Goal: Transaction & Acquisition: Subscribe to service/newsletter

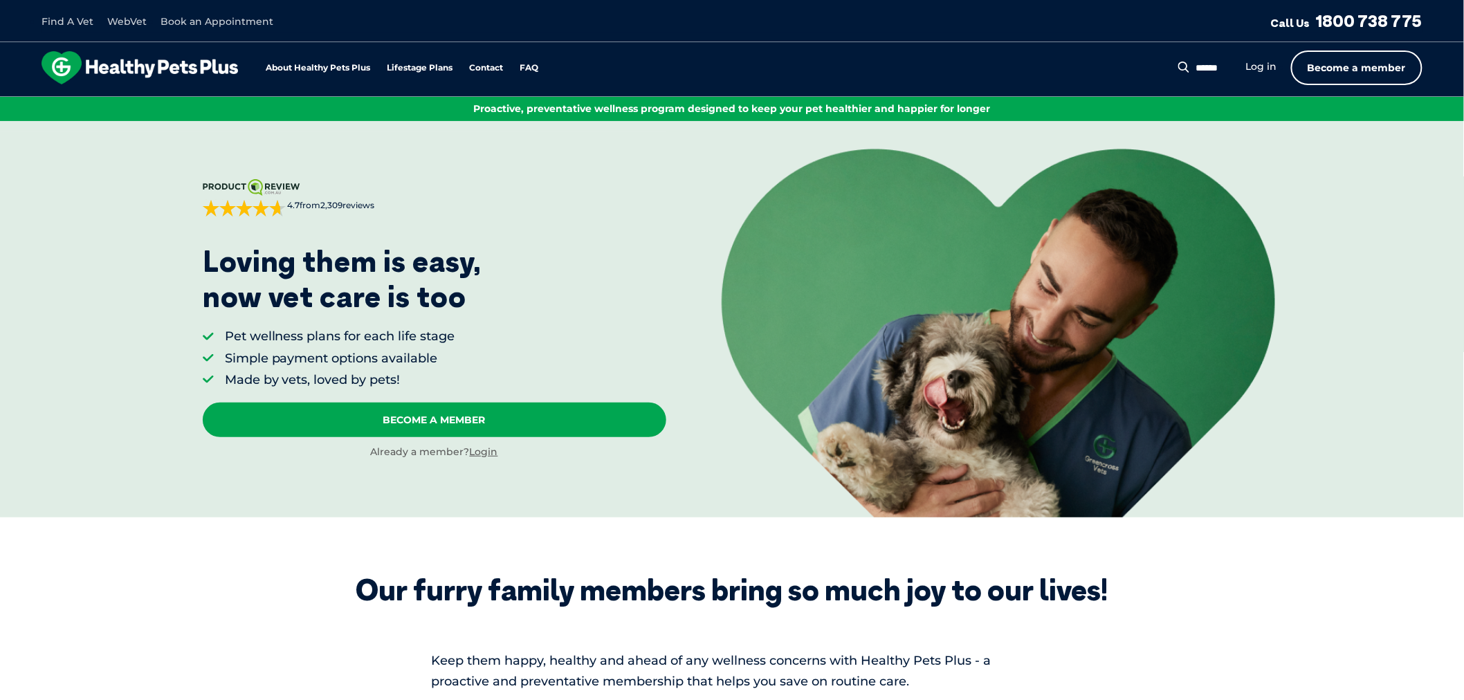
click at [1373, 62] on link "Become a member" at bounding box center [1356, 67] width 131 height 35
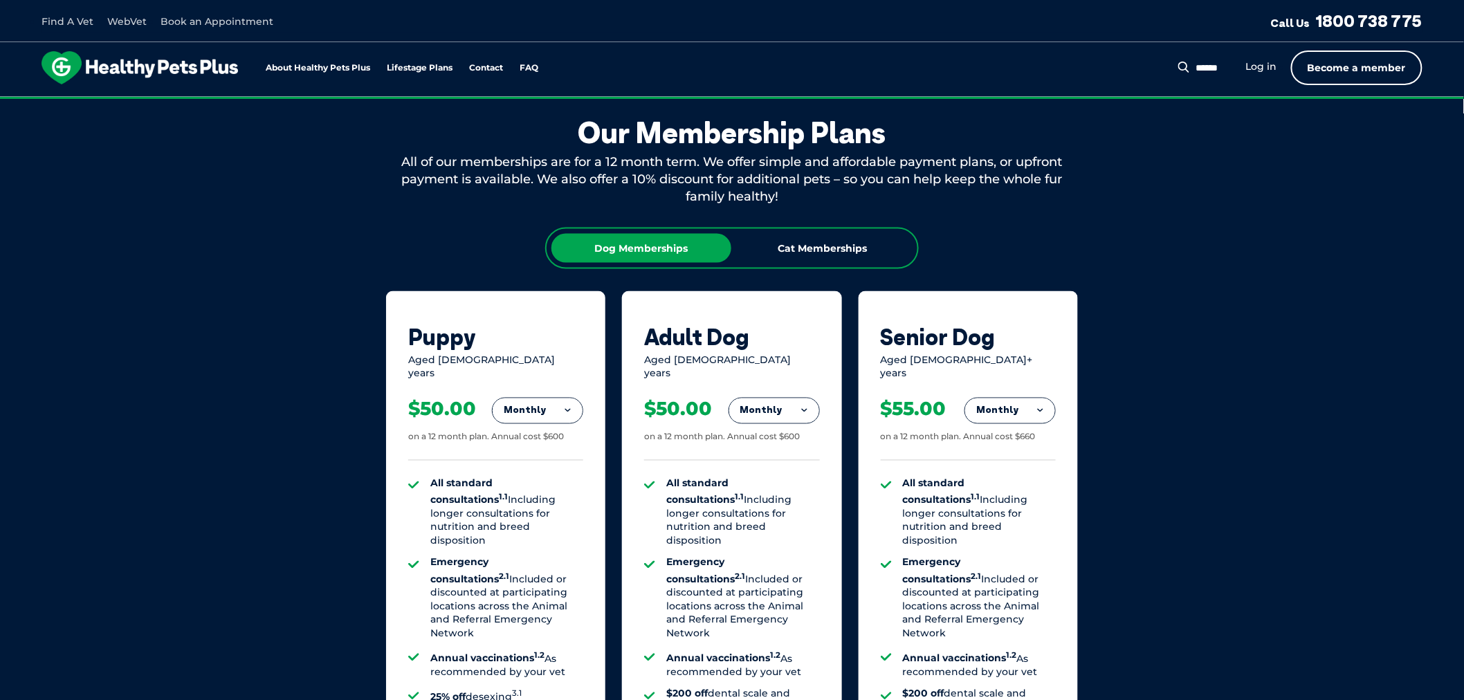
scroll to position [771, 0]
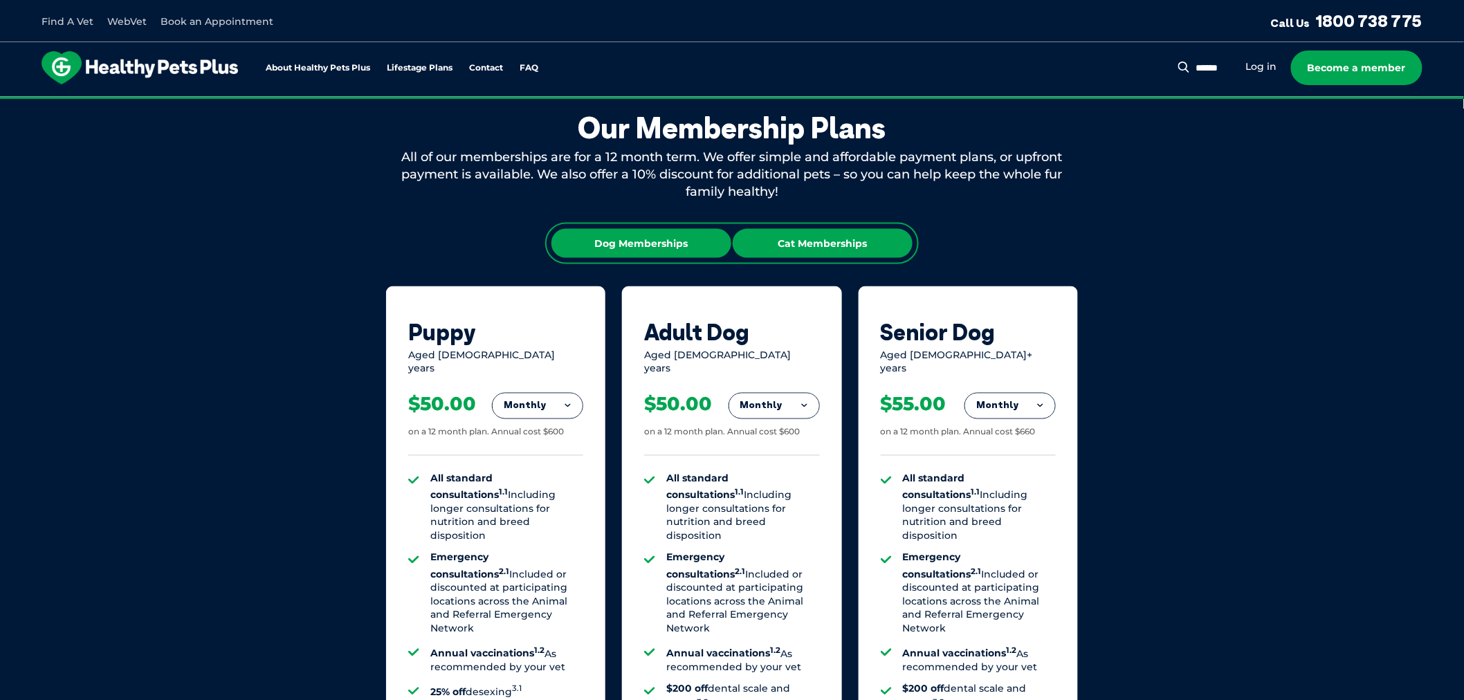
click at [831, 239] on div "Cat Memberships" at bounding box center [822, 243] width 180 height 29
click at [626, 237] on div "Dog Memberships" at bounding box center [641, 243] width 180 height 29
click at [838, 236] on div "Cat Memberships" at bounding box center [822, 243] width 180 height 29
click at [548, 395] on button "Monthly" at bounding box center [537, 406] width 90 height 25
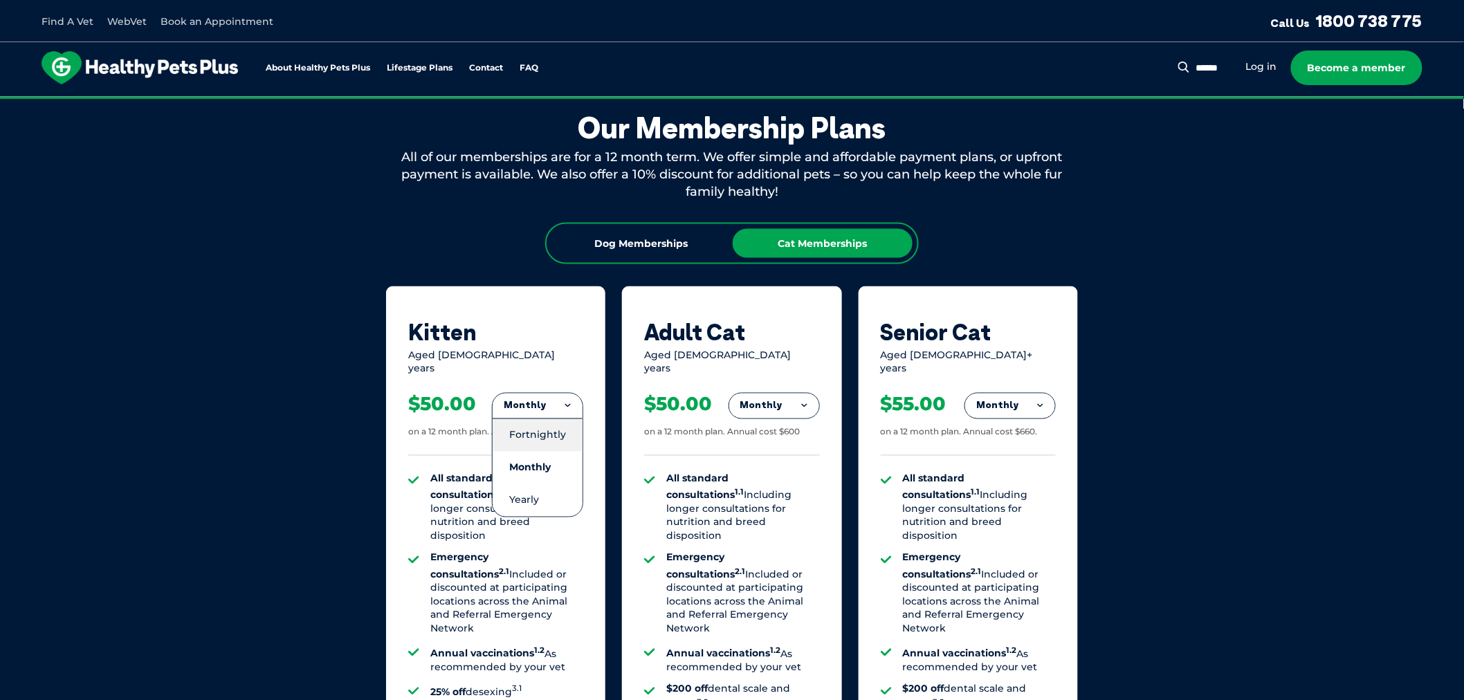
click at [543, 426] on li "Fortnightly" at bounding box center [537, 434] width 90 height 33
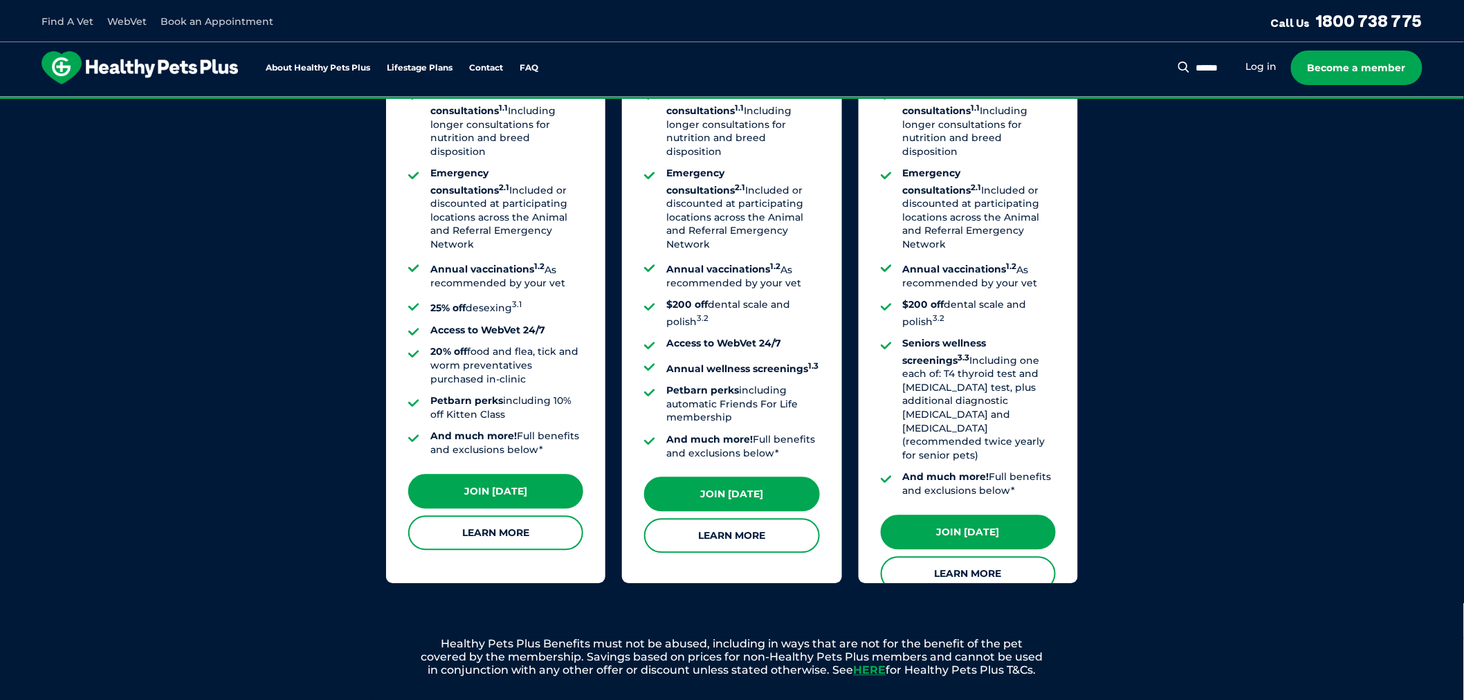
scroll to position [924, 0]
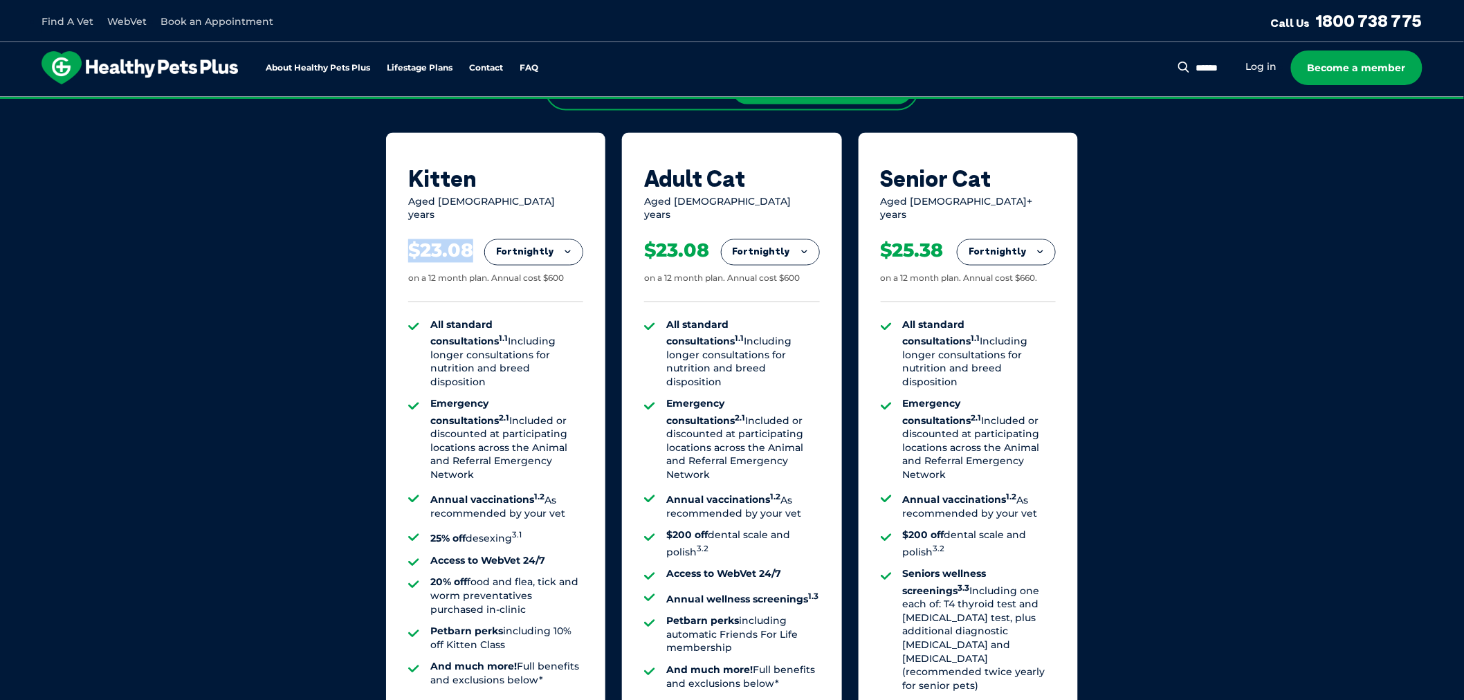
drag, startPoint x: 412, startPoint y: 237, endPoint x: 473, endPoint y: 234, distance: 61.7
click at [473, 234] on div "$23.08 on a 12 month plan. Annual cost $600" at bounding box center [495, 263] width 175 height 80
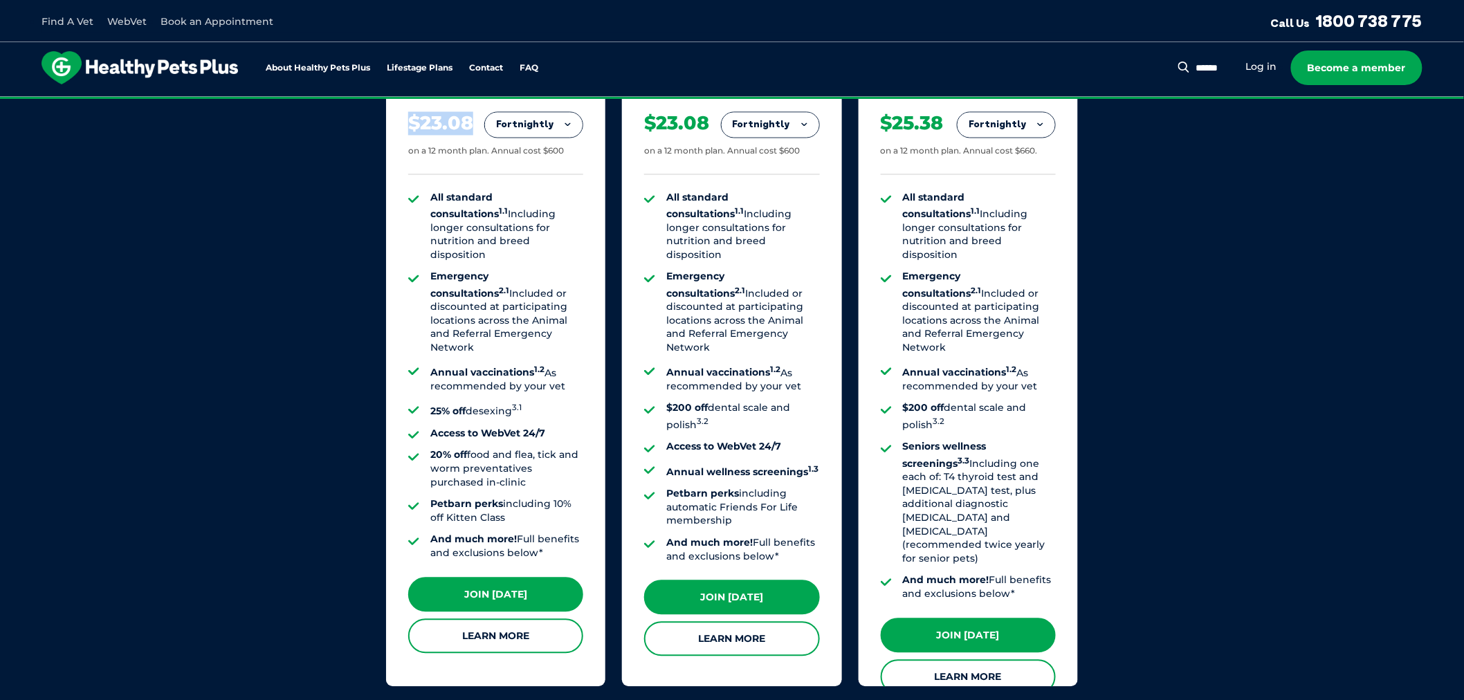
scroll to position [1078, 0]
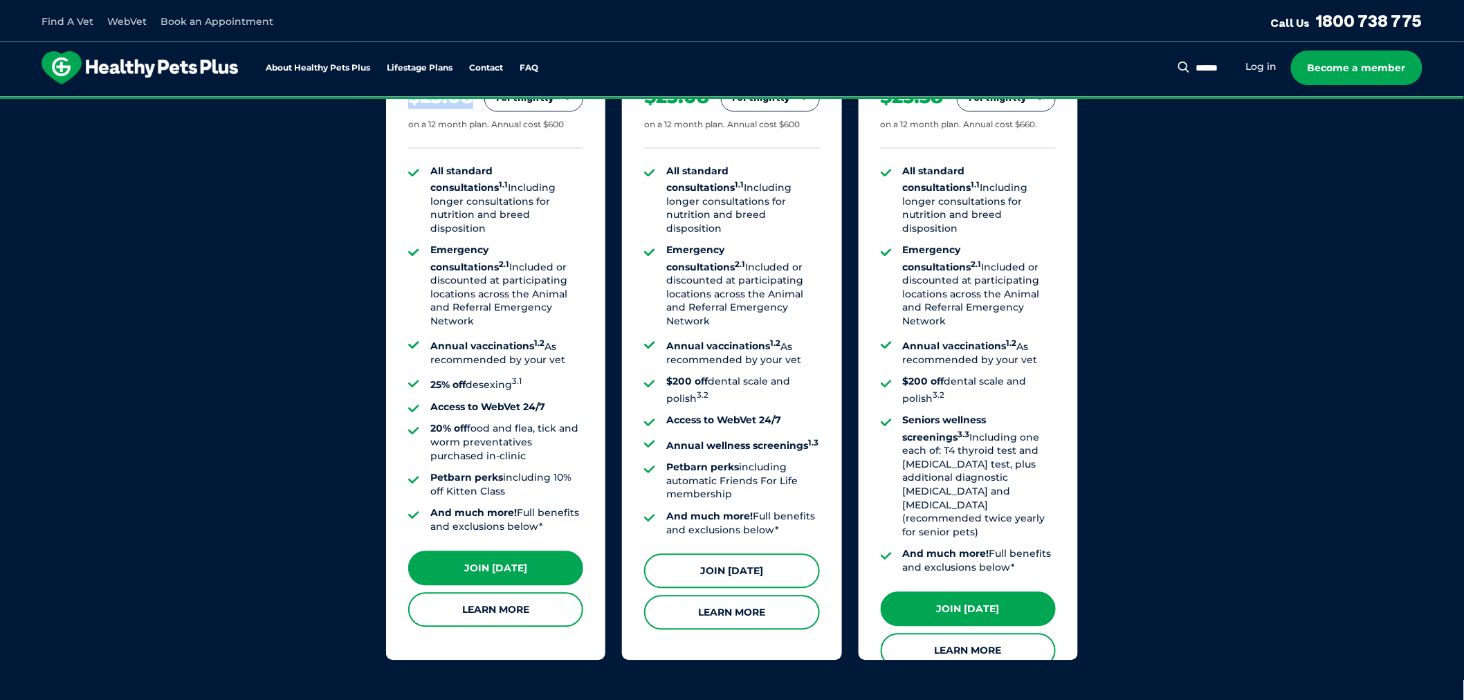
click at [736, 558] on link "Join Today" at bounding box center [731, 571] width 175 height 35
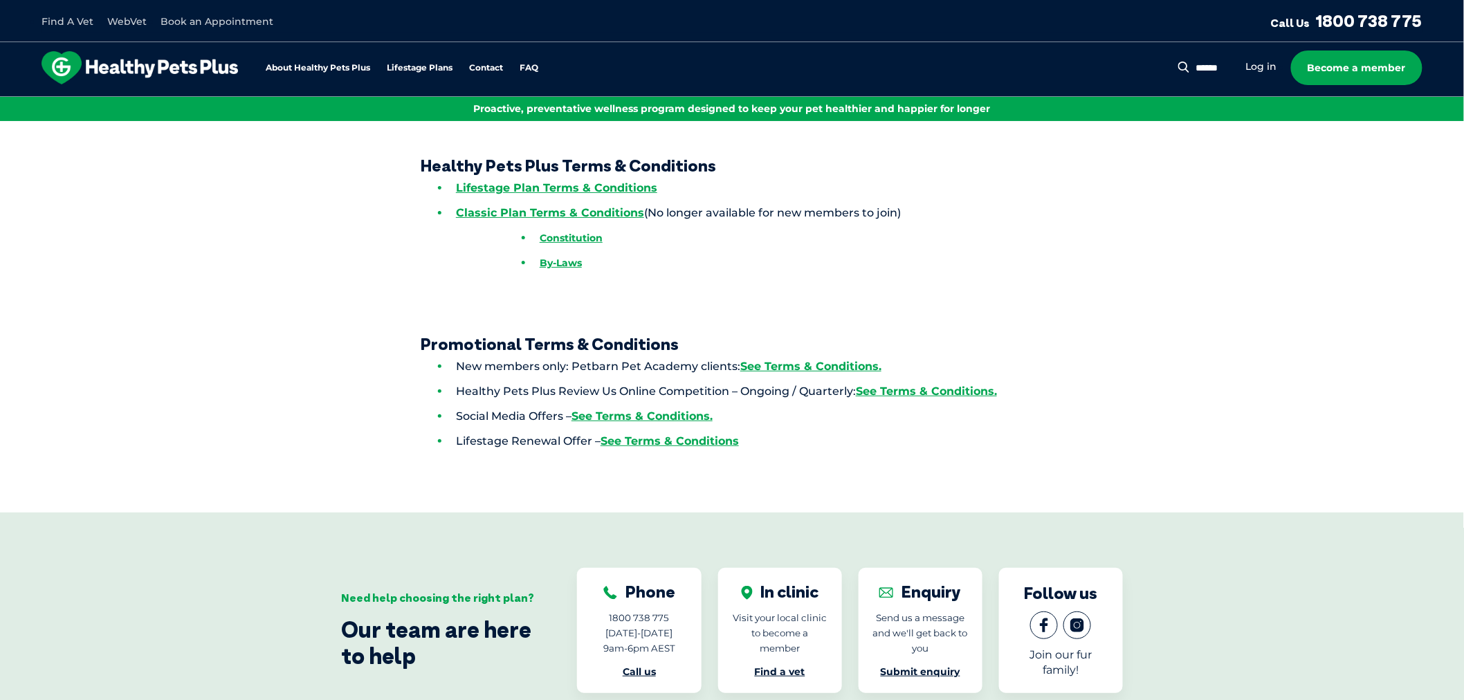
click at [130, 66] on img at bounding box center [140, 67] width 196 height 33
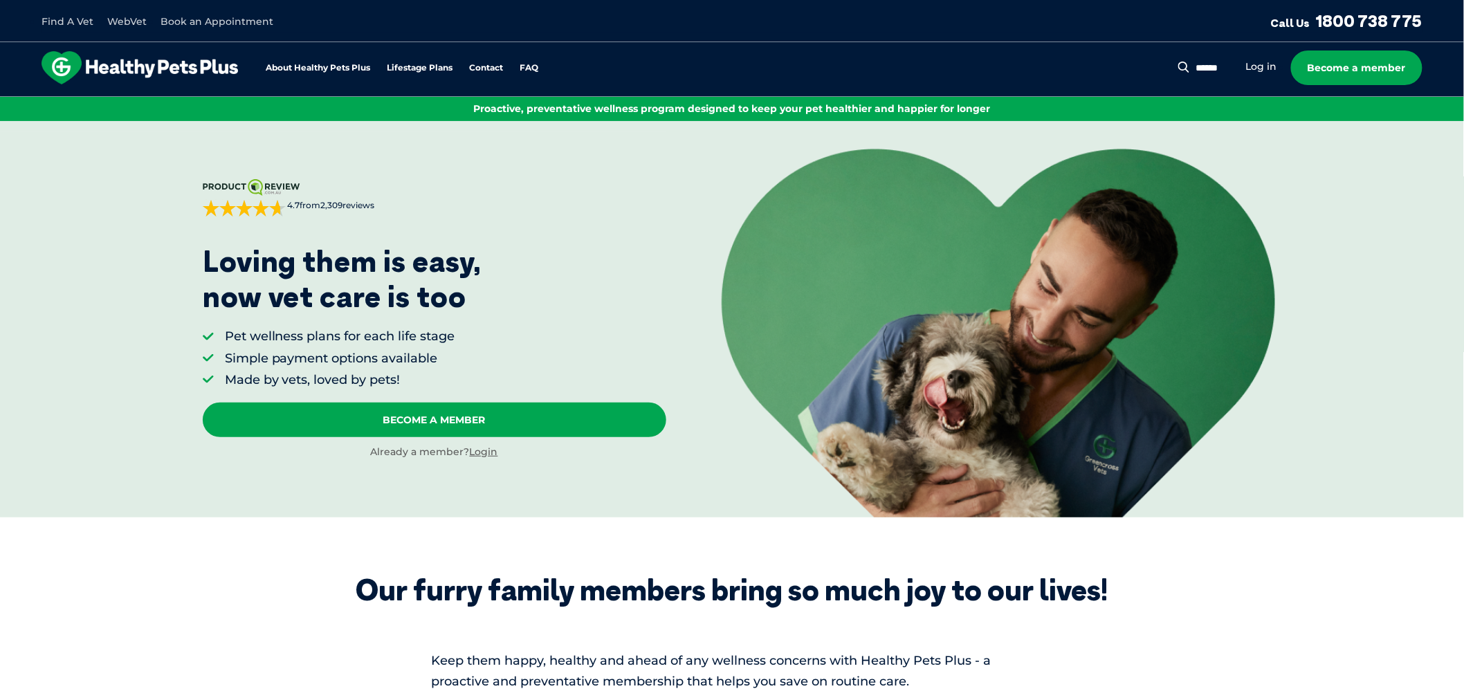
click at [127, 19] on link "WebVet" at bounding box center [126, 21] width 39 height 12
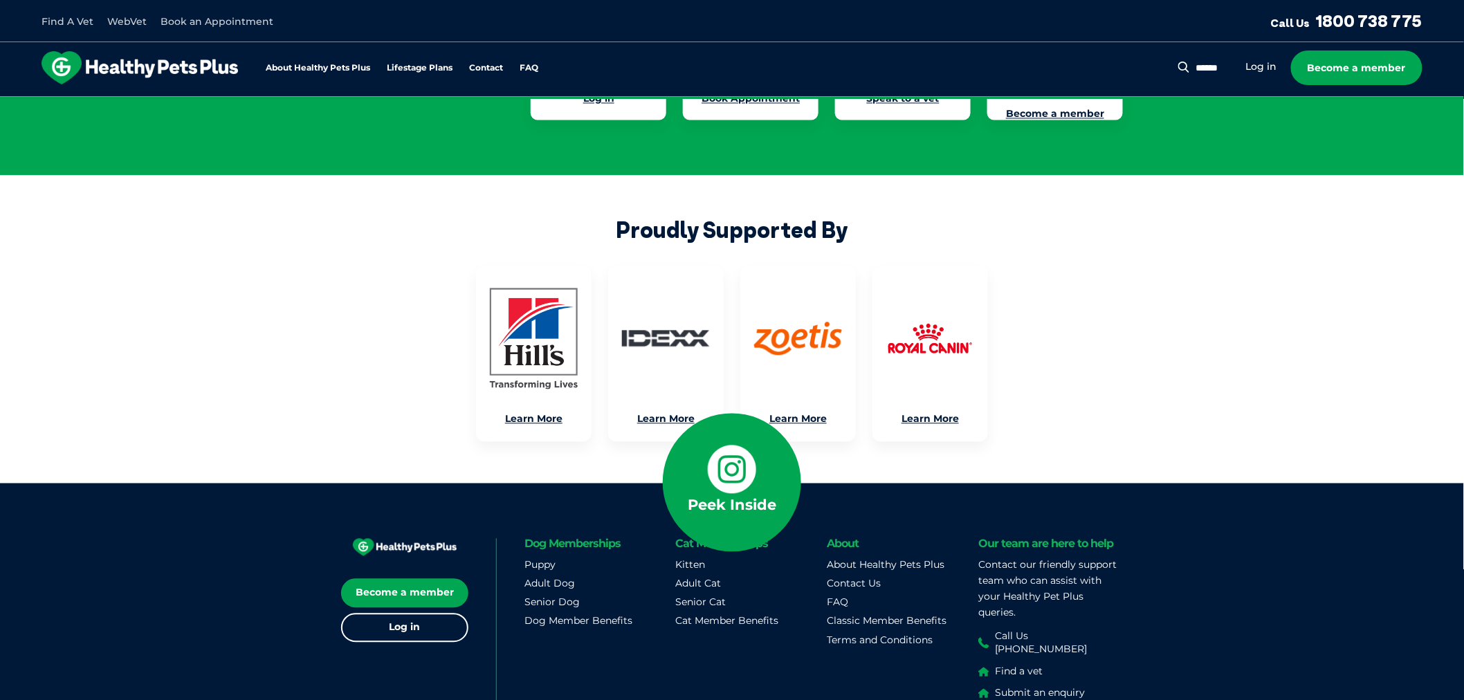
scroll to position [3362, 0]
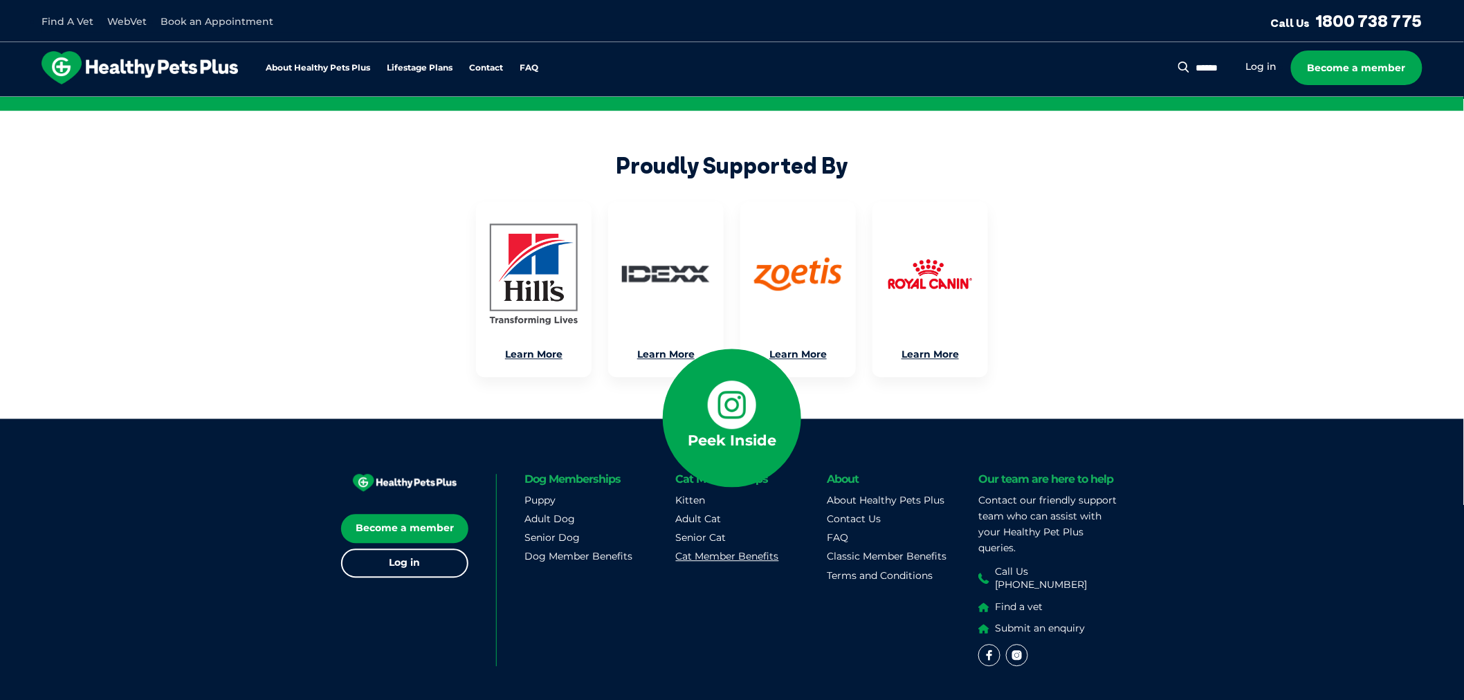
click at [724, 550] on link "Cat Member Benefits" at bounding box center [727, 556] width 103 height 12
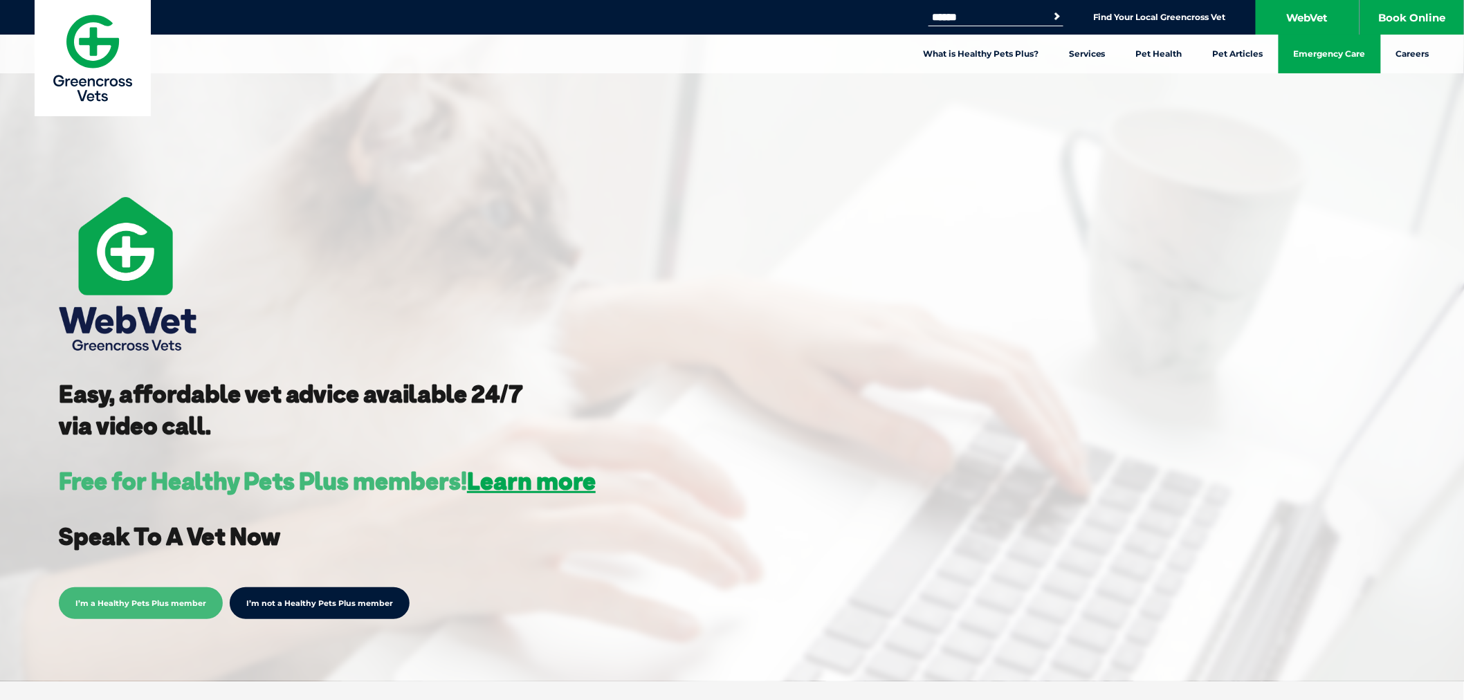
click at [1333, 57] on link "Emergency Care" at bounding box center [1329, 54] width 102 height 39
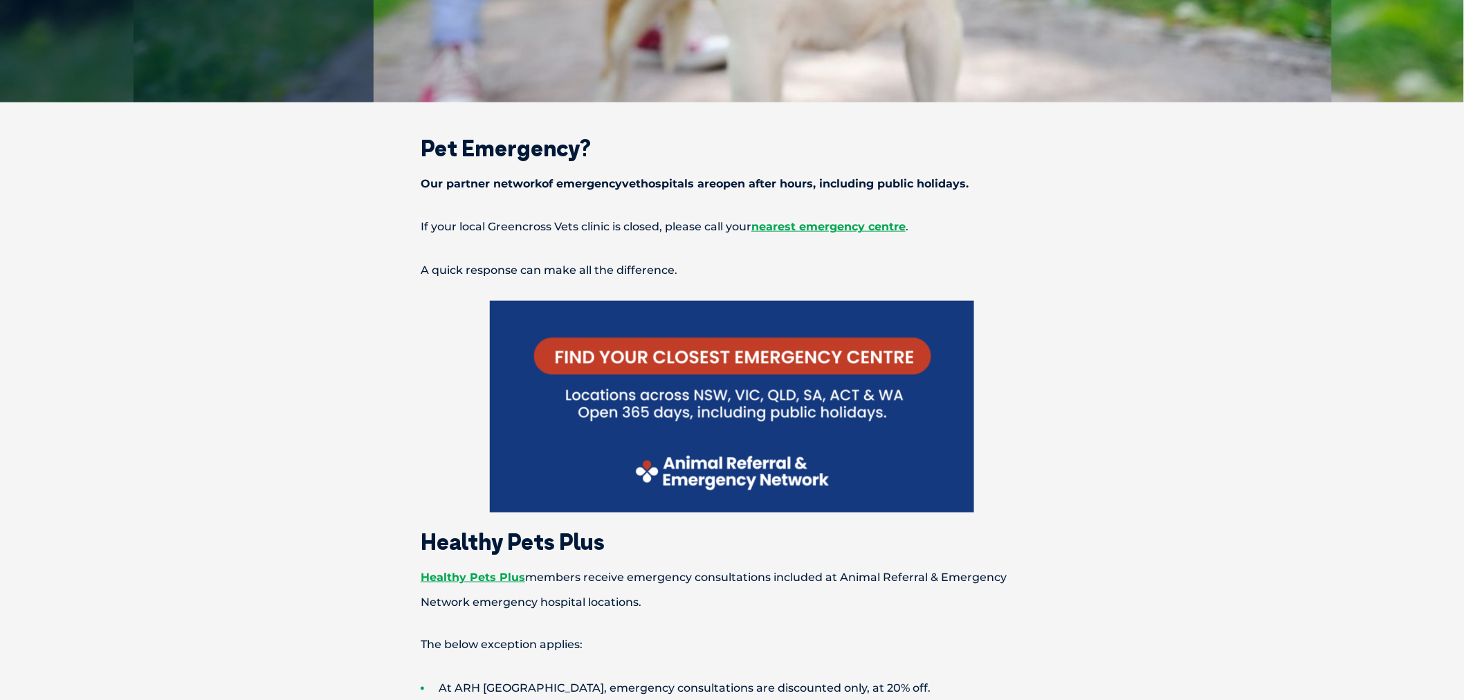
scroll to position [461, 0]
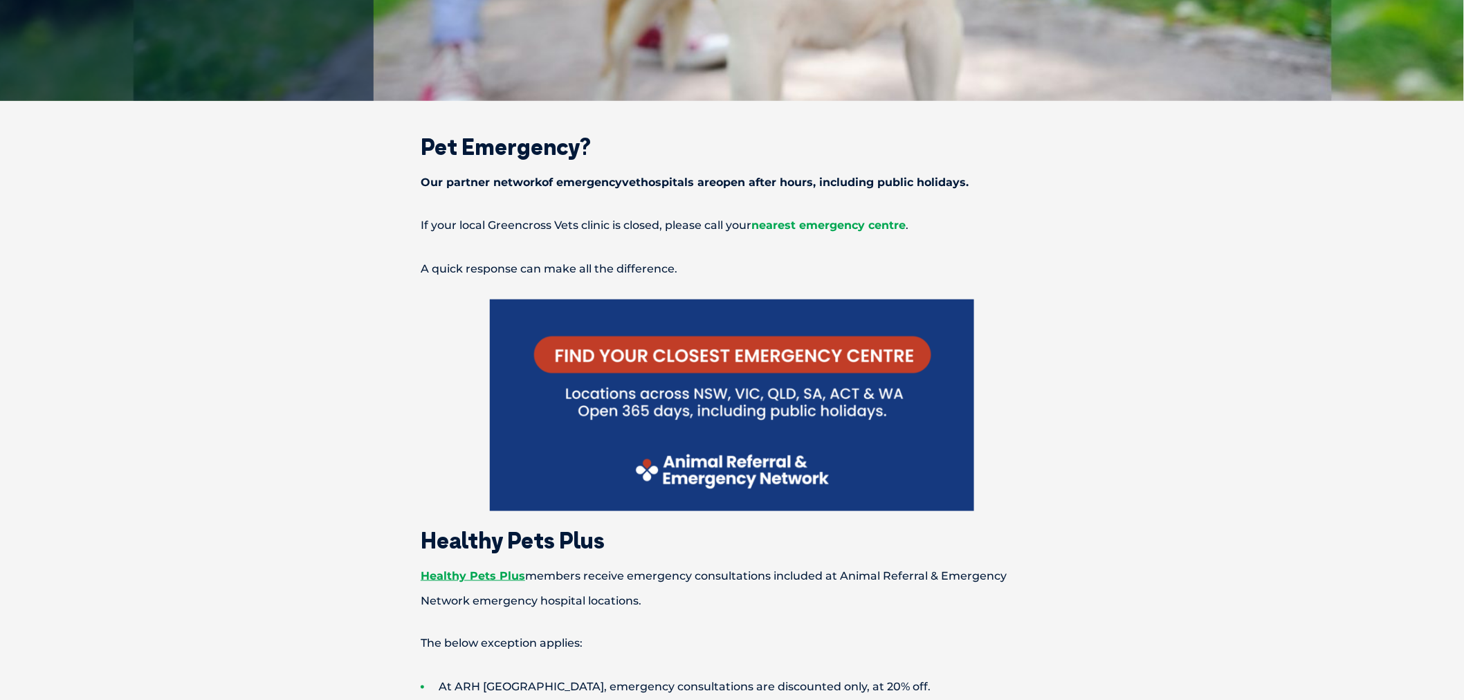
click at [808, 225] on span "nearest emergency centre" at bounding box center [828, 225] width 154 height 13
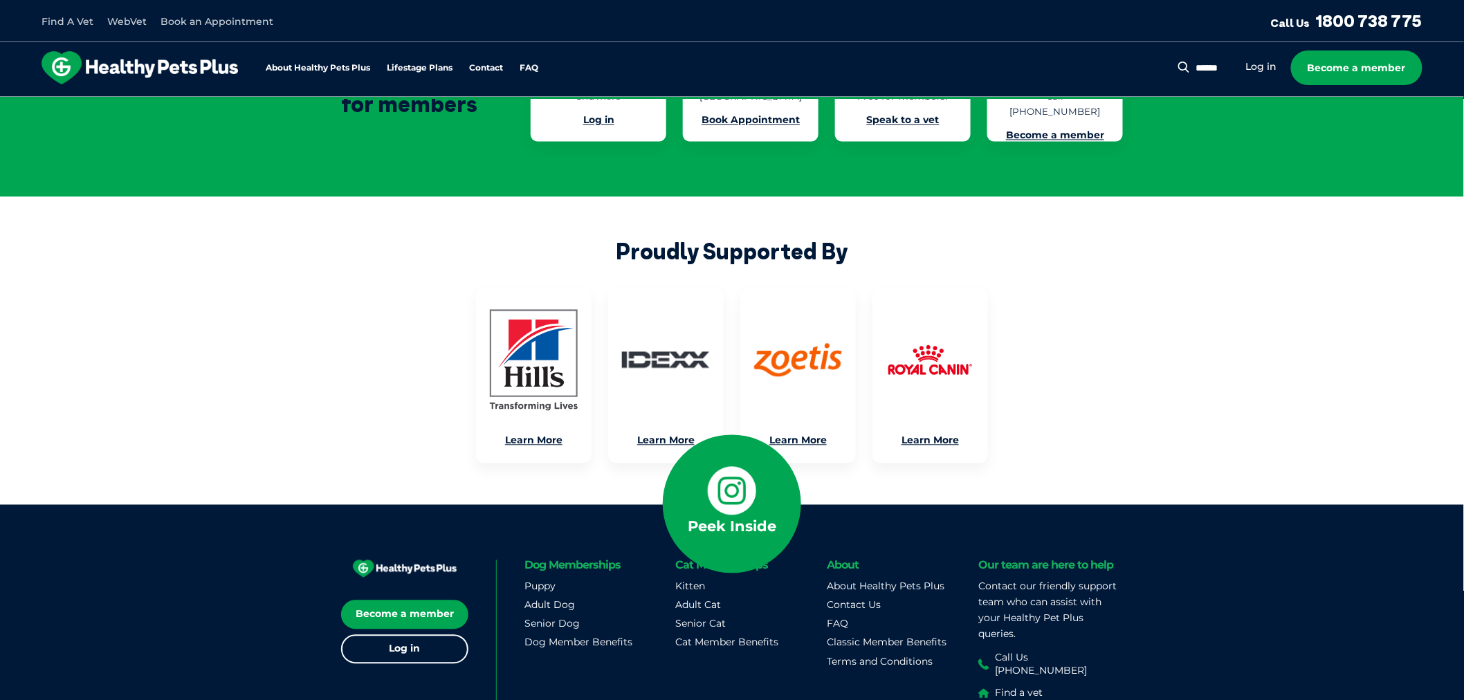
scroll to position [3362, 0]
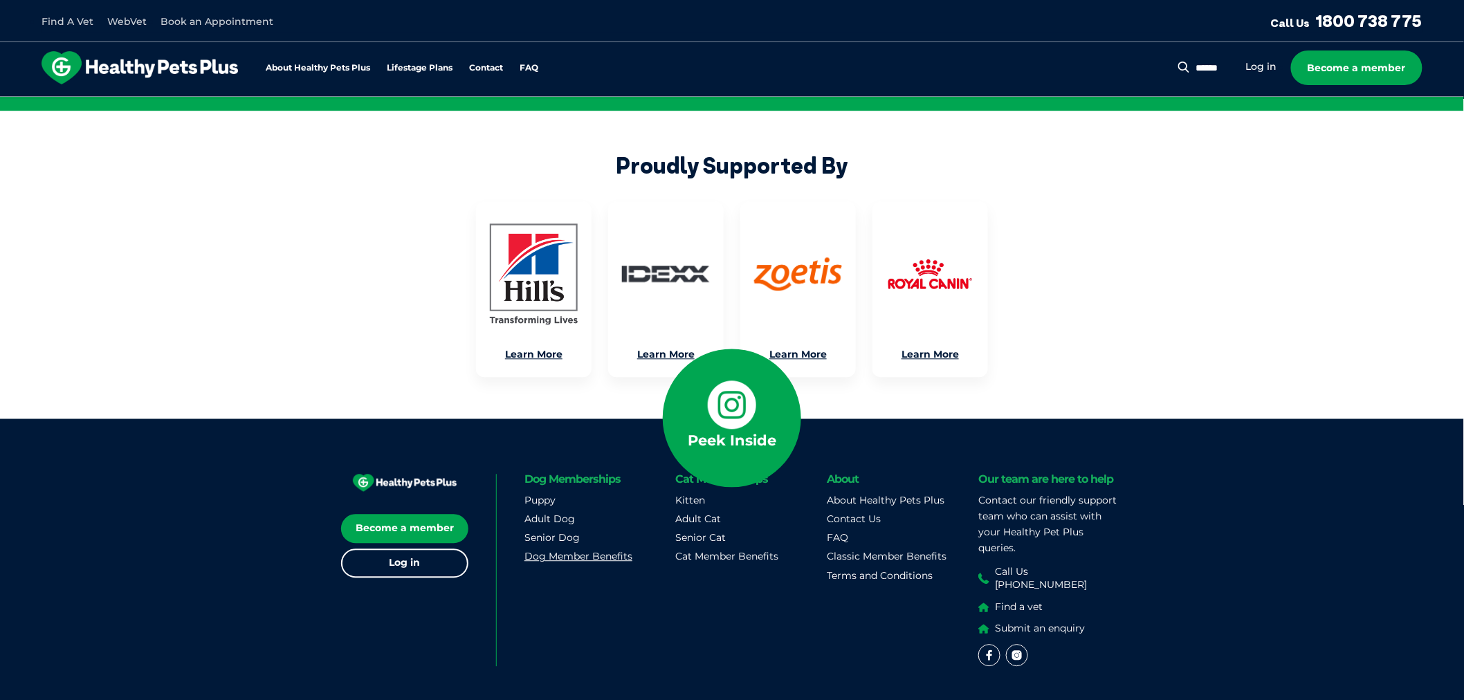
click at [550, 550] on link "Dog Member Benefits" at bounding box center [578, 556] width 108 height 12
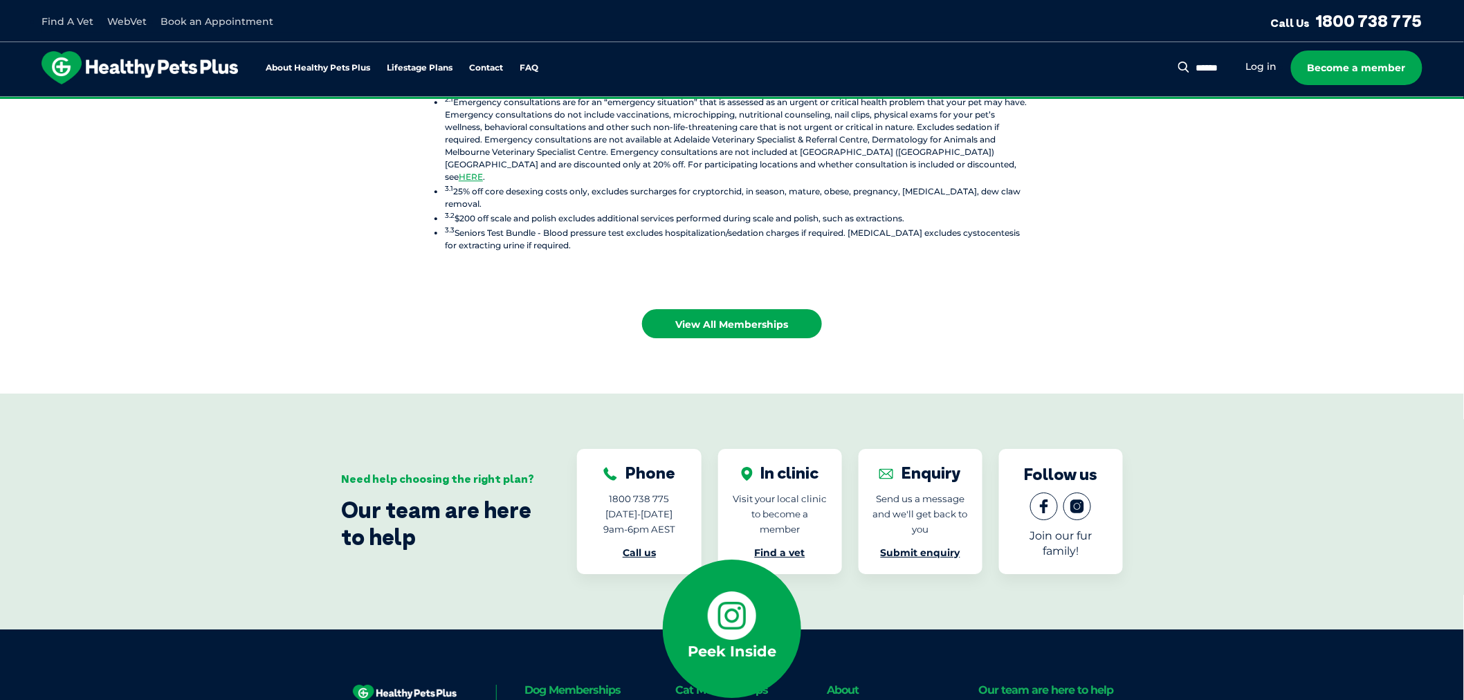
scroll to position [1859, 0]
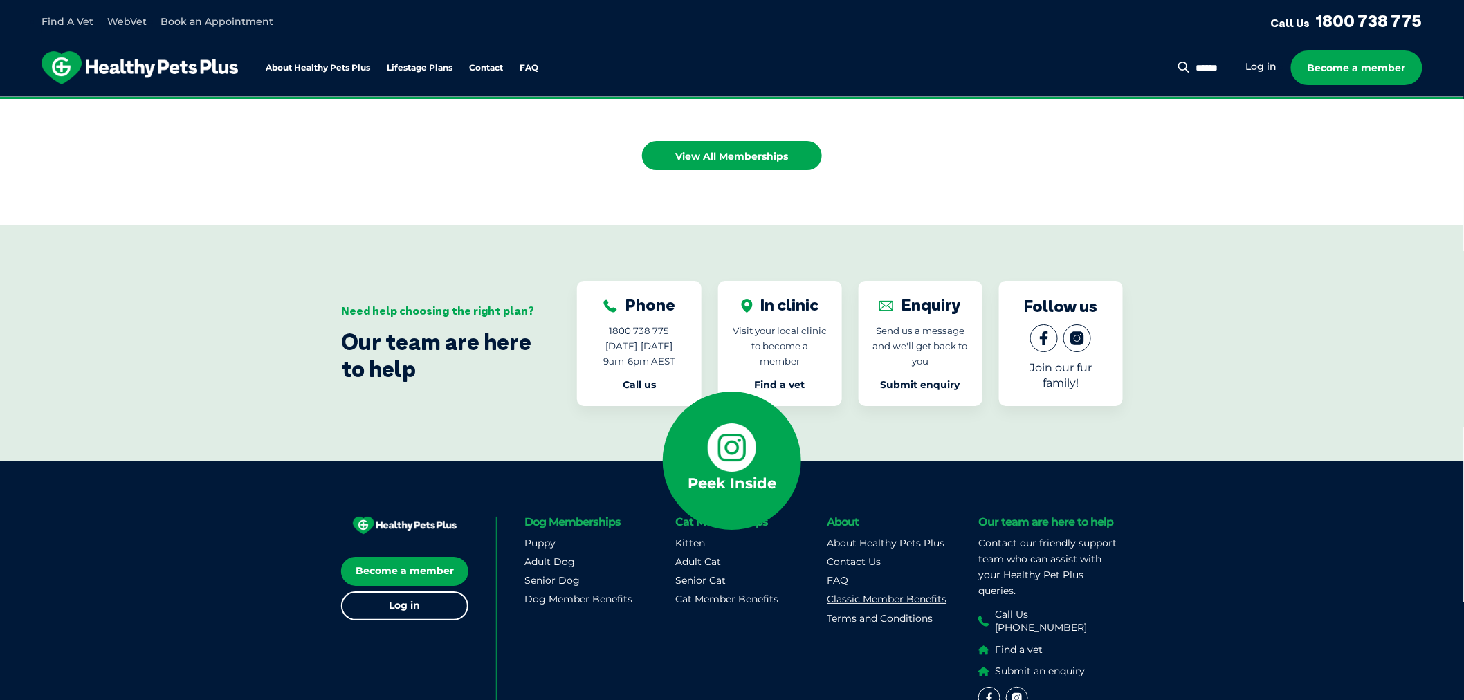
click at [851, 593] on link "Classic Member Benefits" at bounding box center [887, 599] width 120 height 12
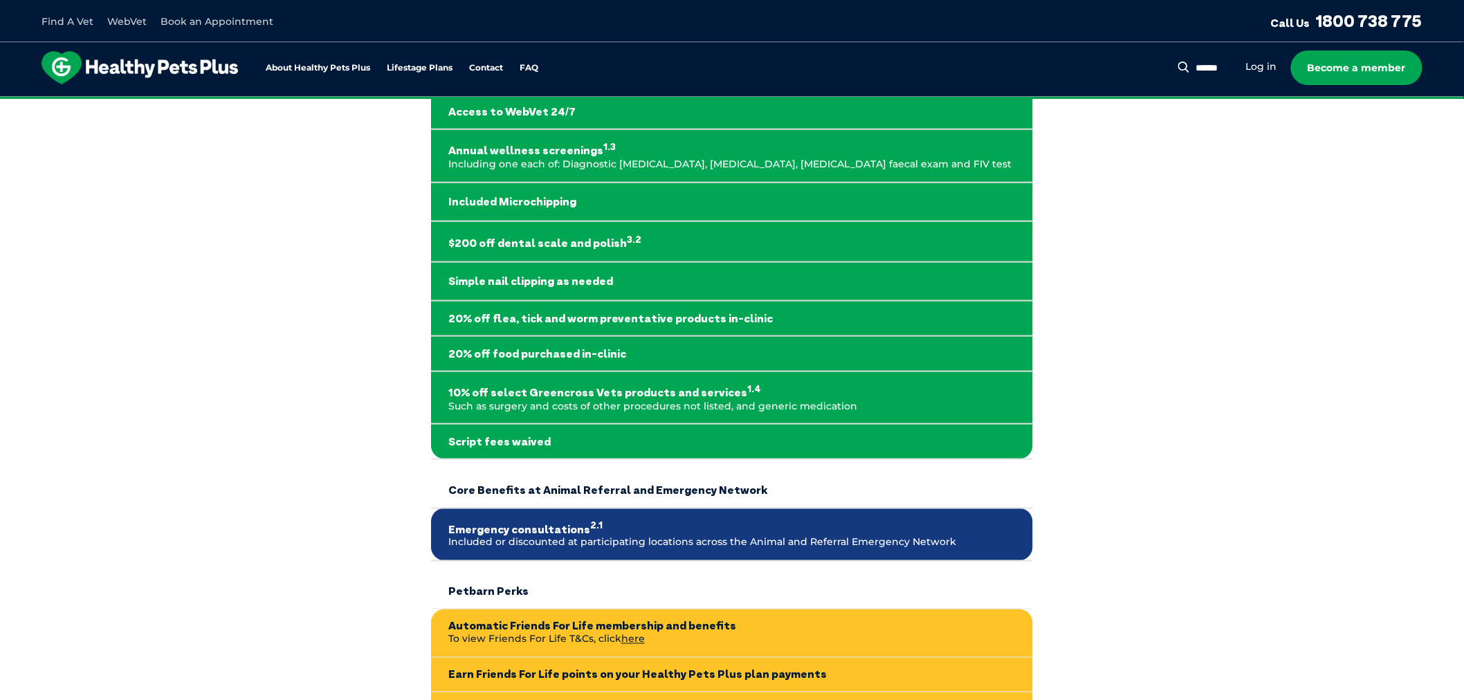
scroll to position [461, 0]
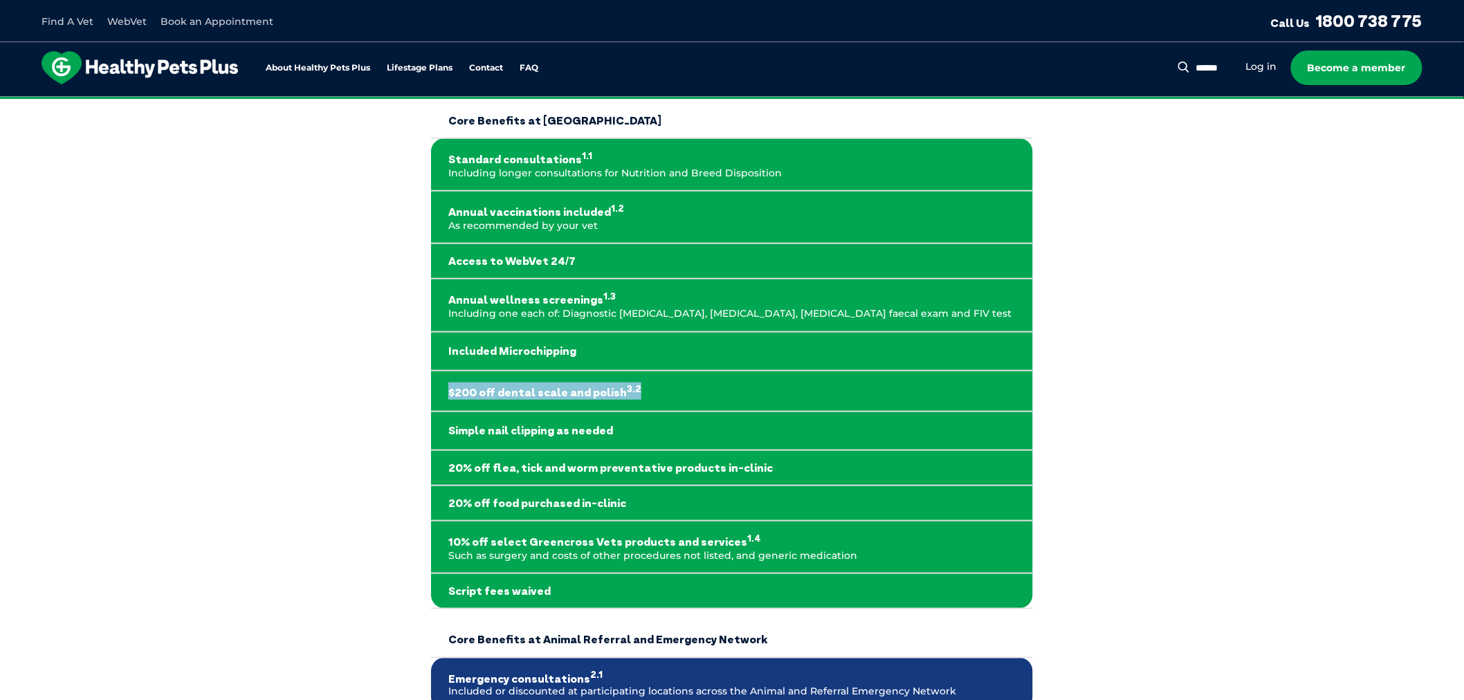
drag, startPoint x: 458, startPoint y: 389, endPoint x: 658, endPoint y: 398, distance: 200.8
click at [667, 402] on td "$200 off dental scale and polish 3.2" at bounding box center [732, 391] width 602 height 41
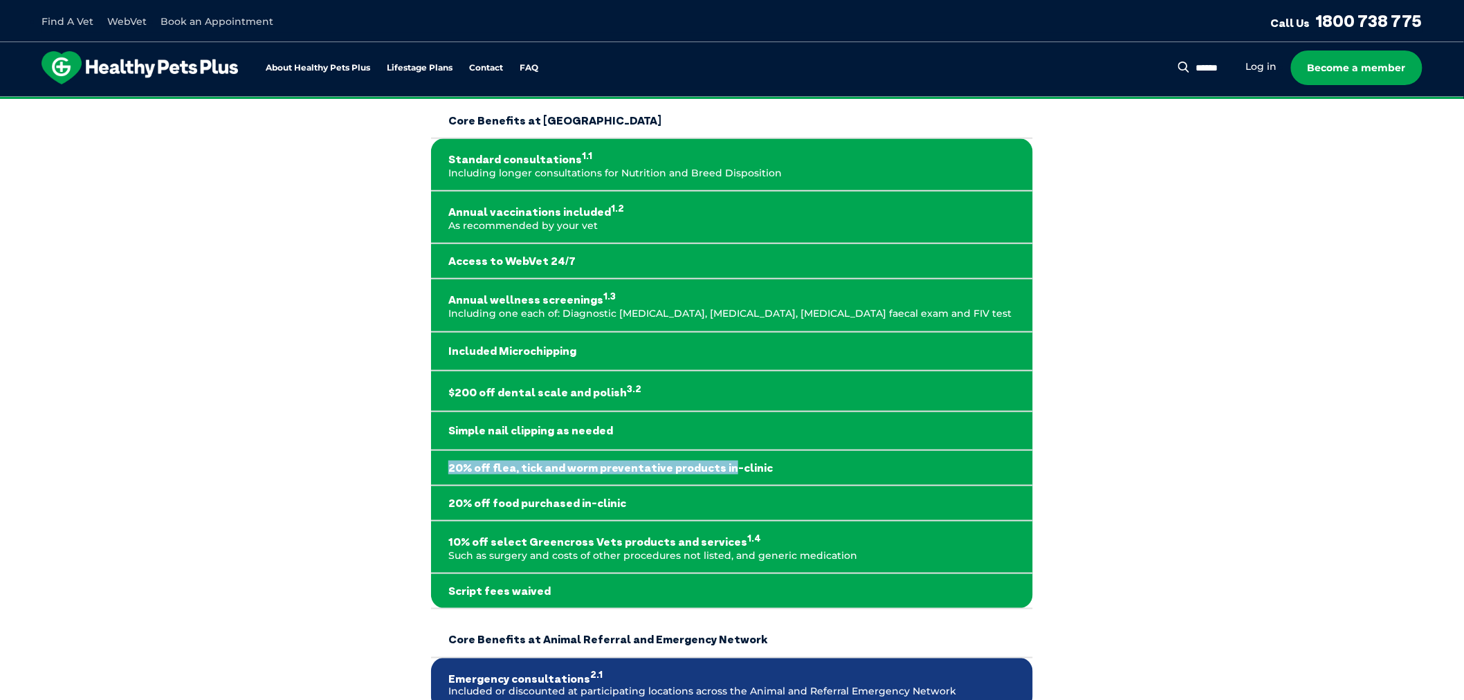
drag, startPoint x: 448, startPoint y: 467, endPoint x: 717, endPoint y: 471, distance: 269.1
click at [717, 471] on strong "20% off flea, tick and worm preventative products in-clinic" at bounding box center [731, 467] width 567 height 13
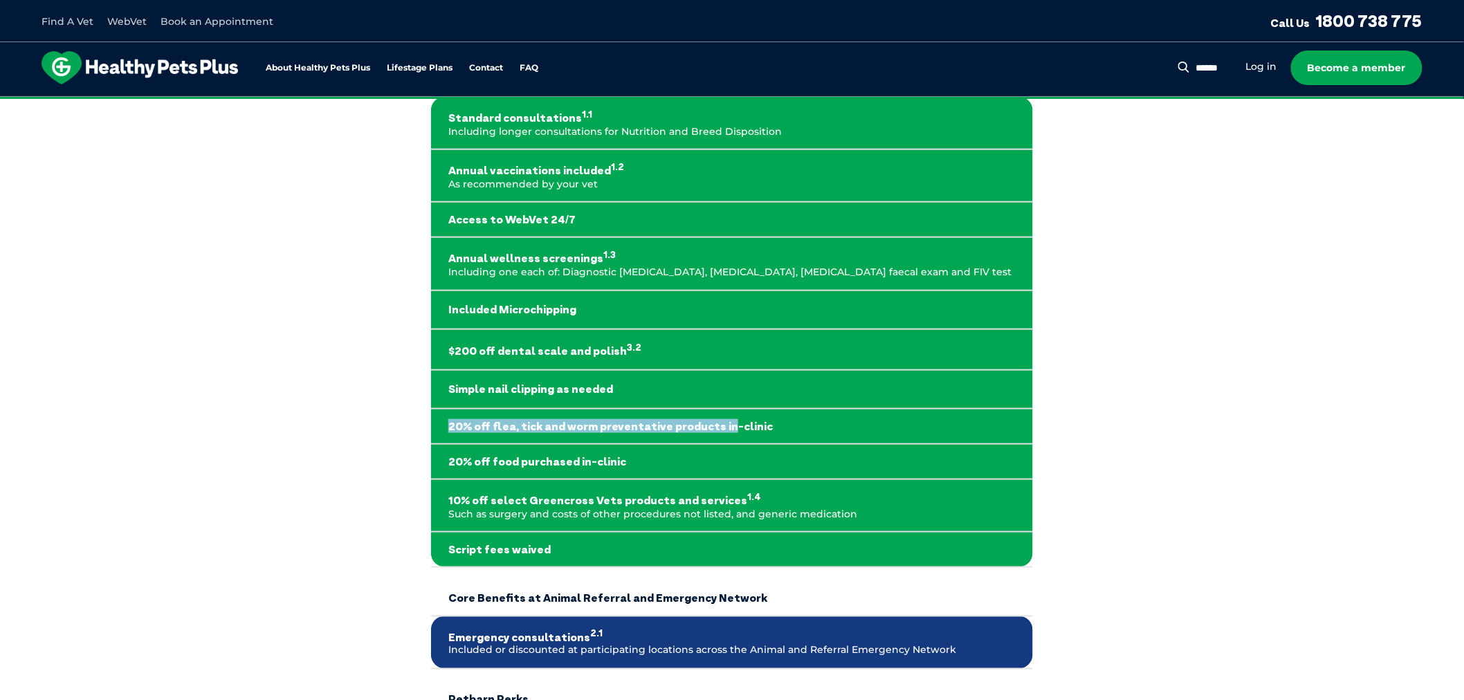
scroll to position [537, 0]
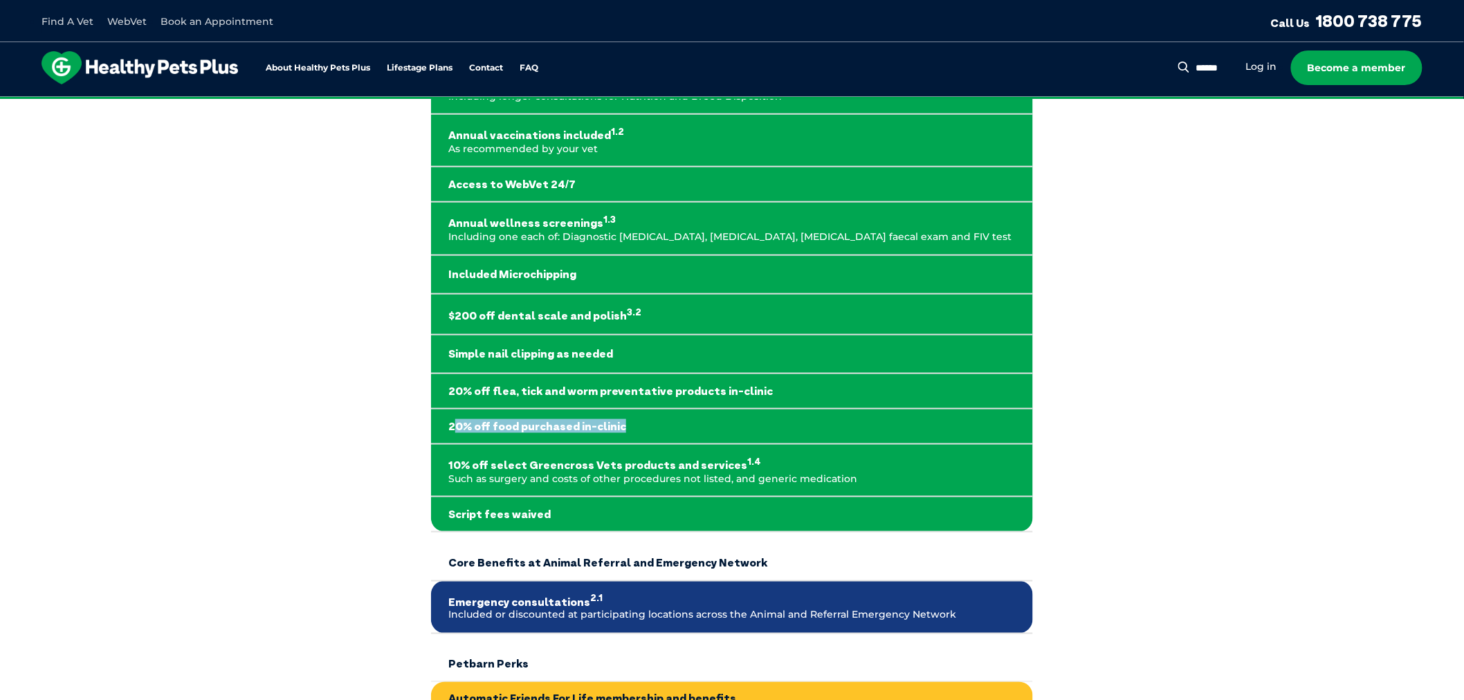
drag, startPoint x: 454, startPoint y: 421, endPoint x: 655, endPoint y: 418, distance: 200.6
click at [655, 420] on strong "20% off food purchased in-clinic" at bounding box center [731, 426] width 567 height 13
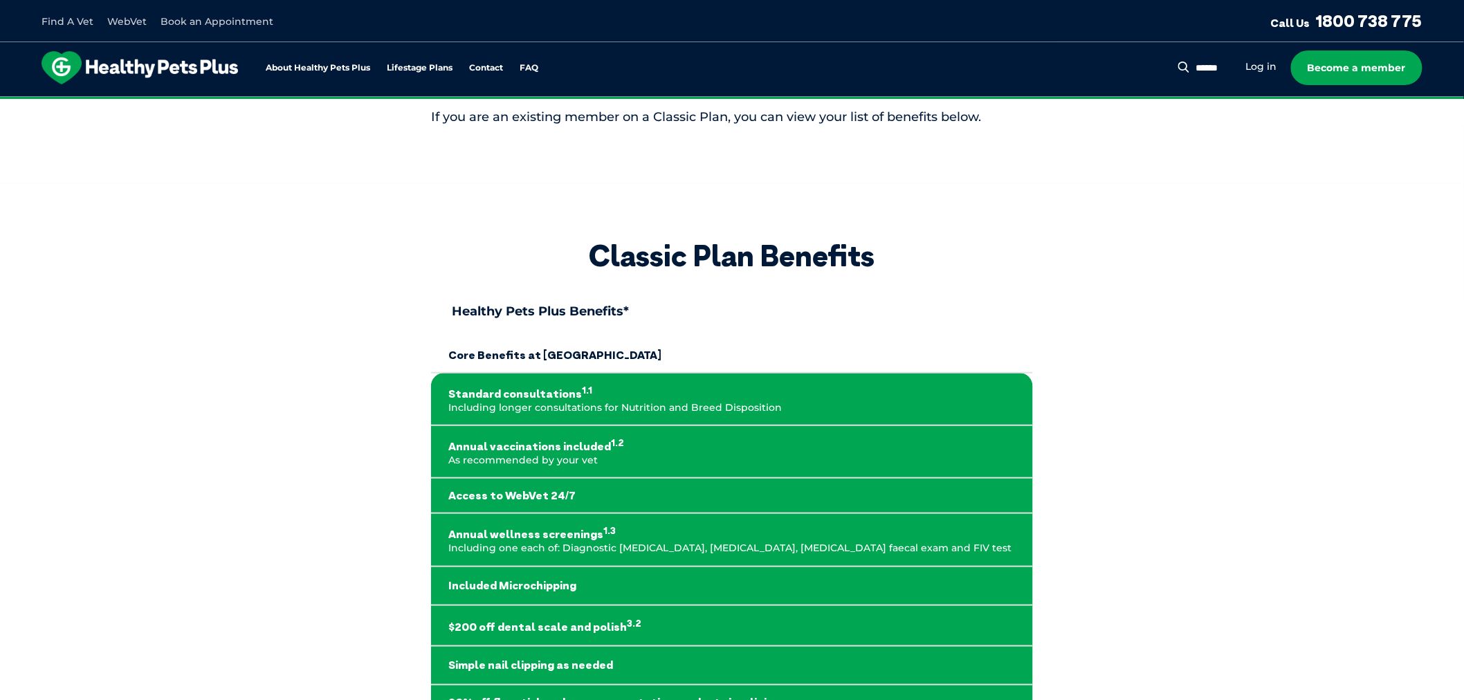
scroll to position [154, 0]
